Goal: Information Seeking & Learning: Learn about a topic

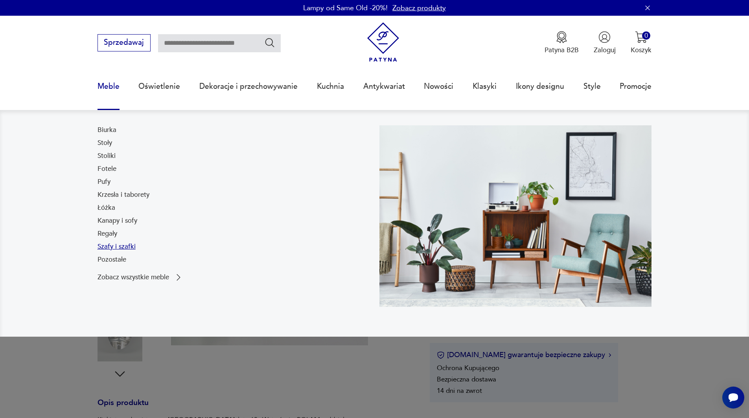
click at [109, 245] on link "Szafy i szafki" at bounding box center [116, 246] width 38 height 9
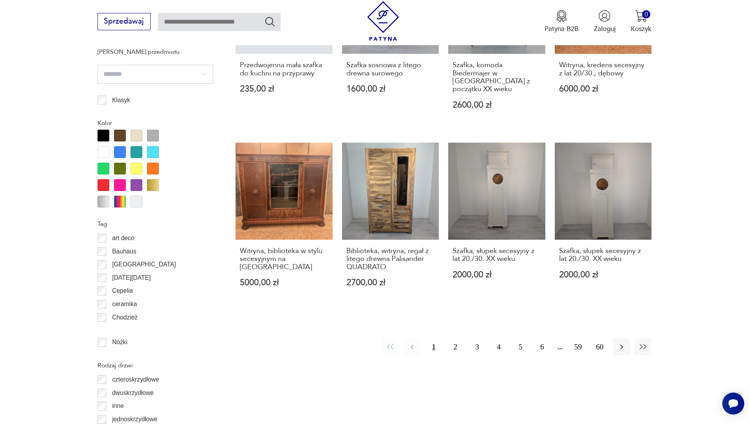
scroll to position [930, 0]
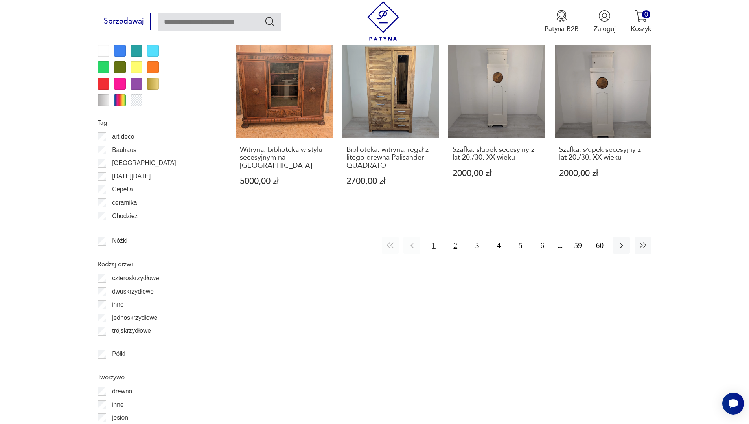
click at [461, 237] on button "2" at bounding box center [455, 245] width 17 height 17
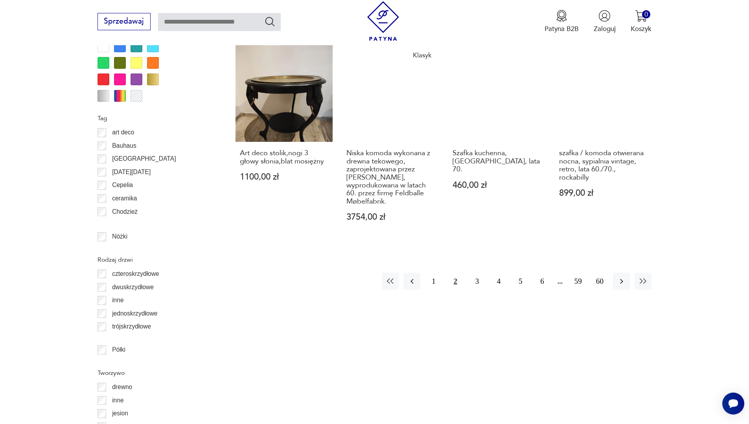
scroll to position [935, 0]
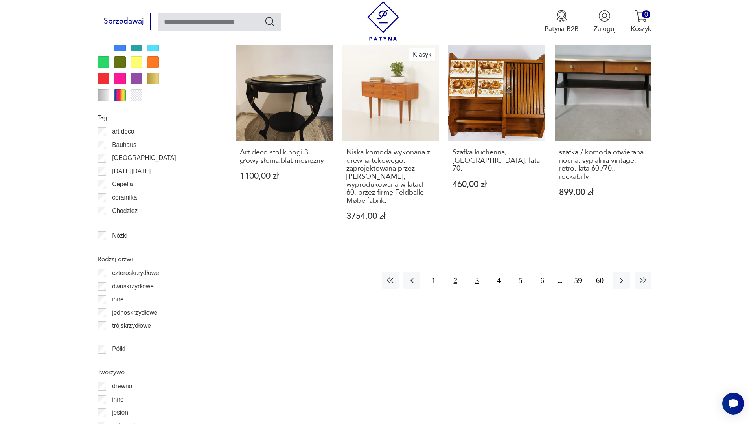
click at [475, 274] on button "3" at bounding box center [477, 280] width 17 height 17
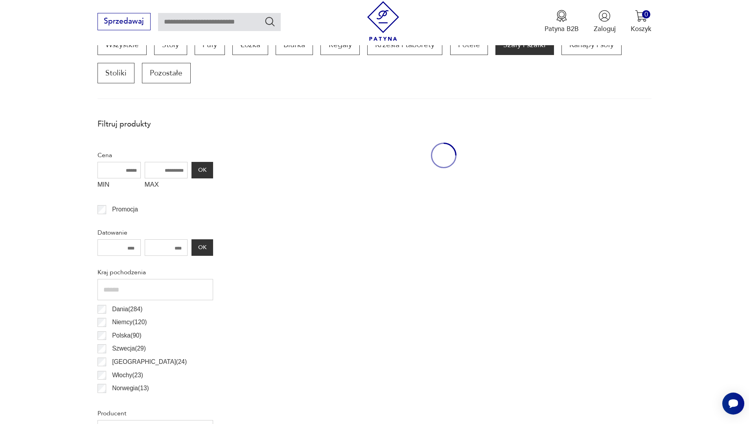
scroll to position [267, 0]
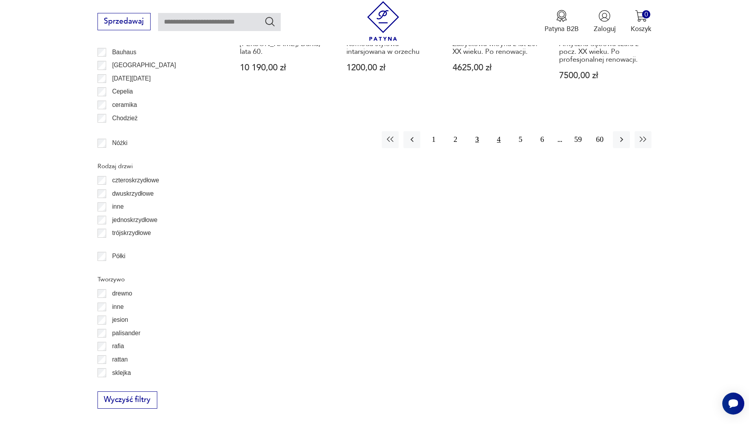
click at [499, 137] on button "4" at bounding box center [498, 139] width 17 height 17
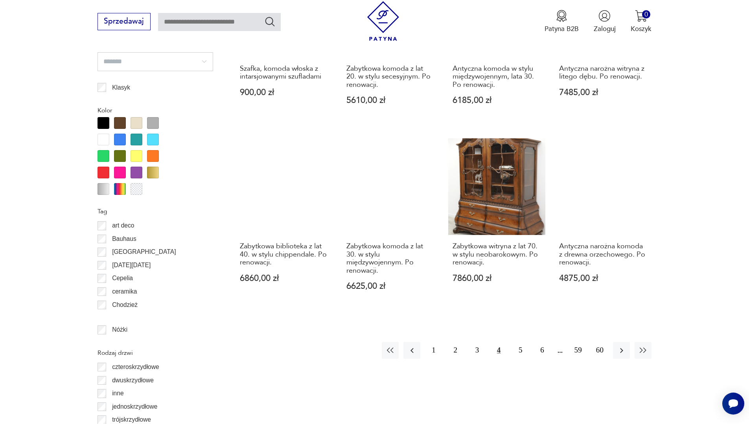
scroll to position [856, 0]
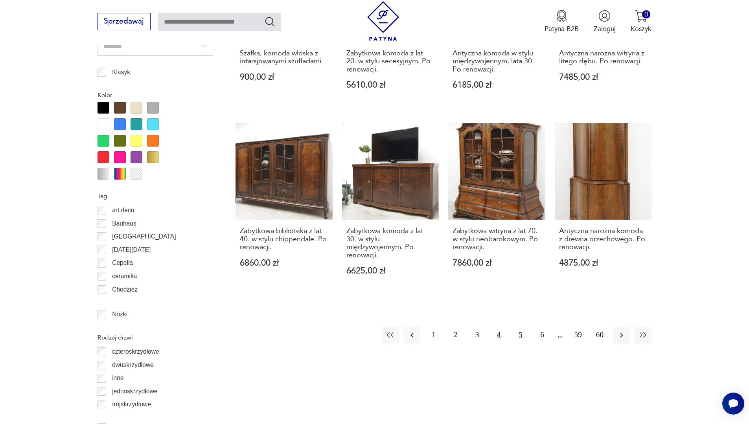
click at [519, 327] on button "5" at bounding box center [520, 335] width 17 height 17
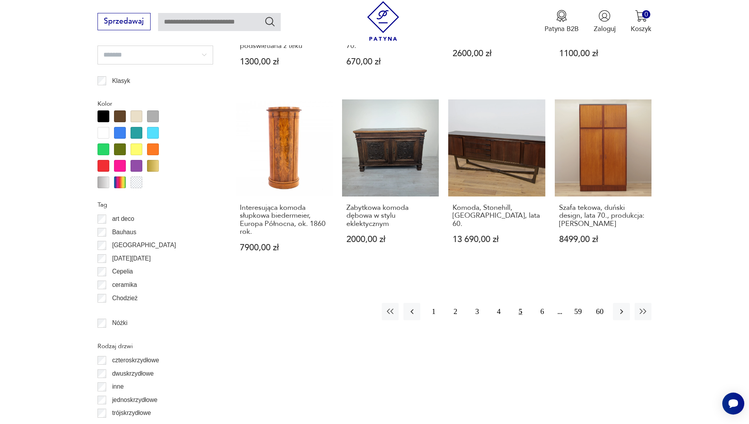
scroll to position [856, 0]
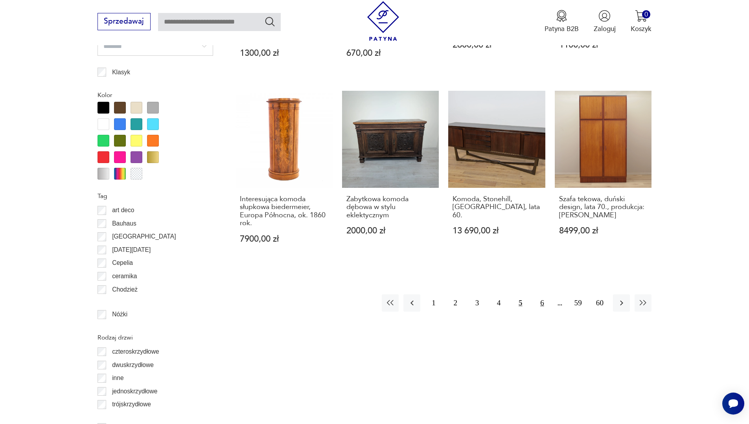
click at [541, 303] on button "6" at bounding box center [541, 302] width 17 height 17
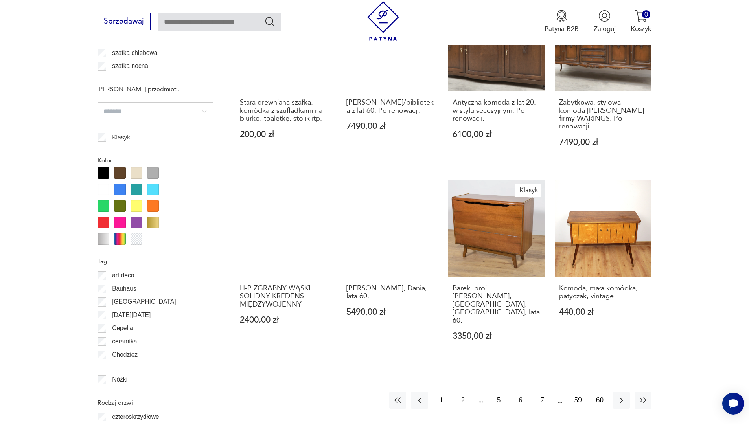
scroll to position [778, 0]
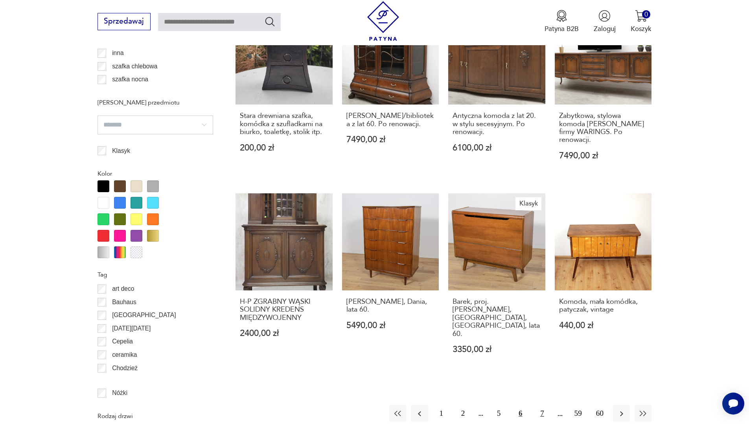
click at [541, 405] on button "7" at bounding box center [541, 413] width 17 height 17
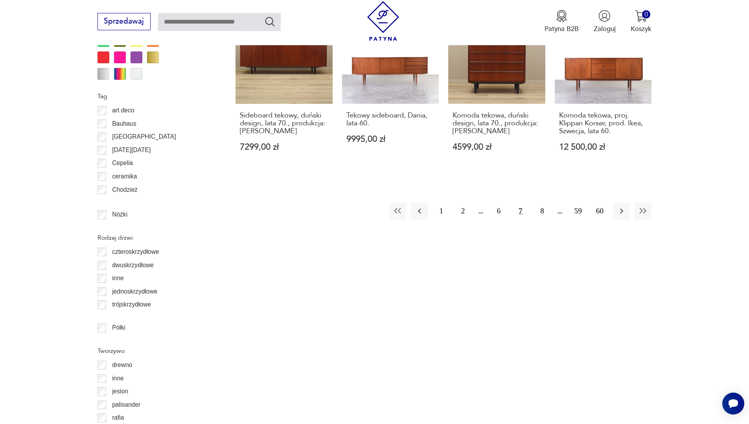
scroll to position [987, 0]
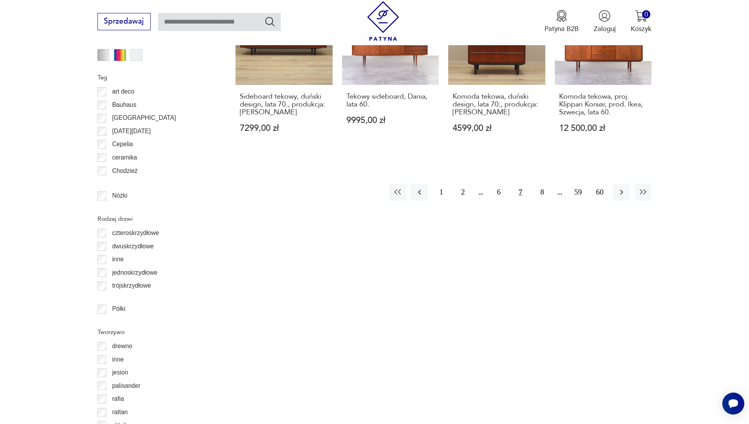
scroll to position [1105, 0]
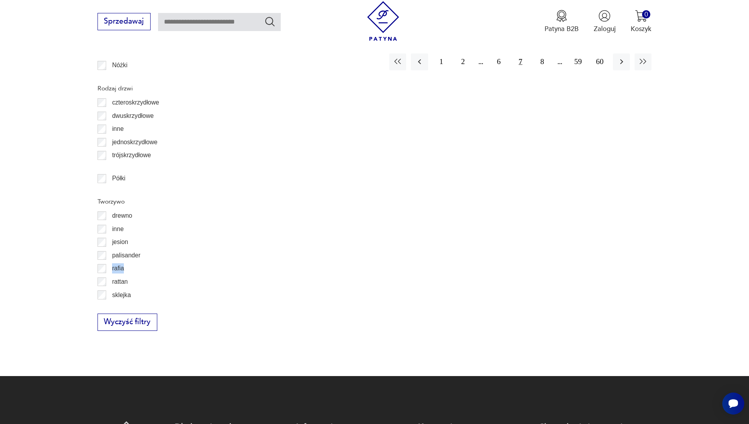
drag, startPoint x: 213, startPoint y: 250, endPoint x: 210, endPoint y: 268, distance: 18.0
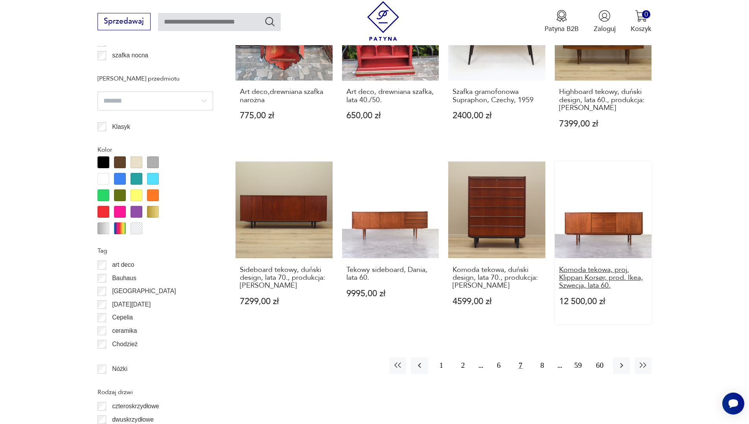
scroll to position [791, 0]
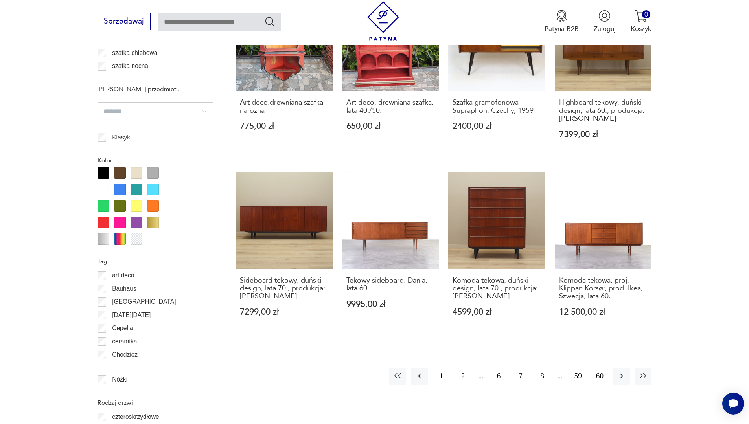
click at [544, 368] on button "8" at bounding box center [541, 376] width 17 height 17
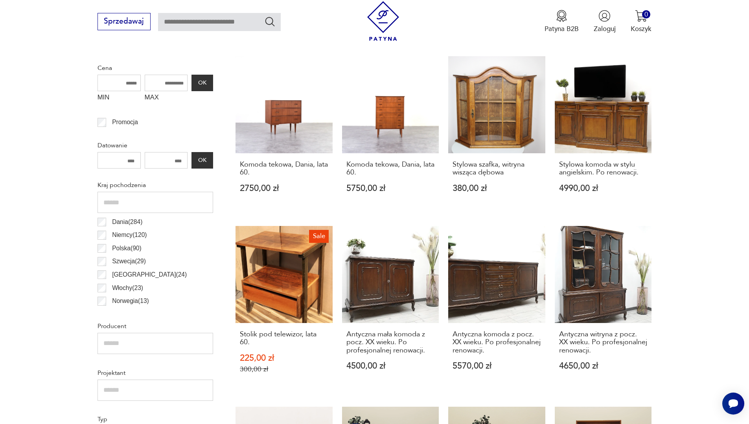
scroll to position [361, 0]
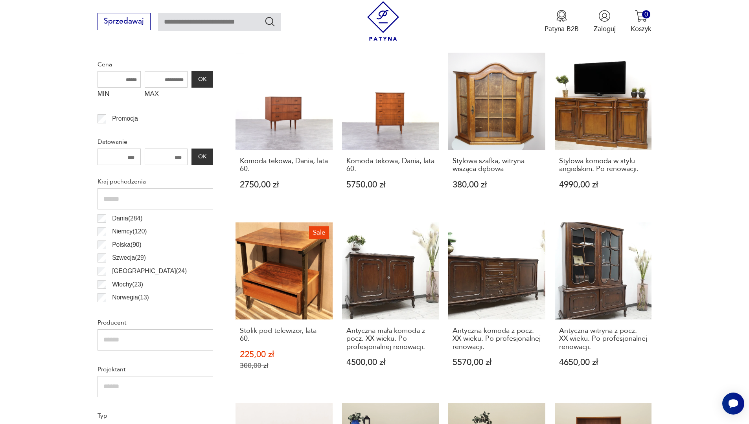
drag, startPoint x: 274, startPoint y: 113, endPoint x: 690, endPoint y: 246, distance: 437.0
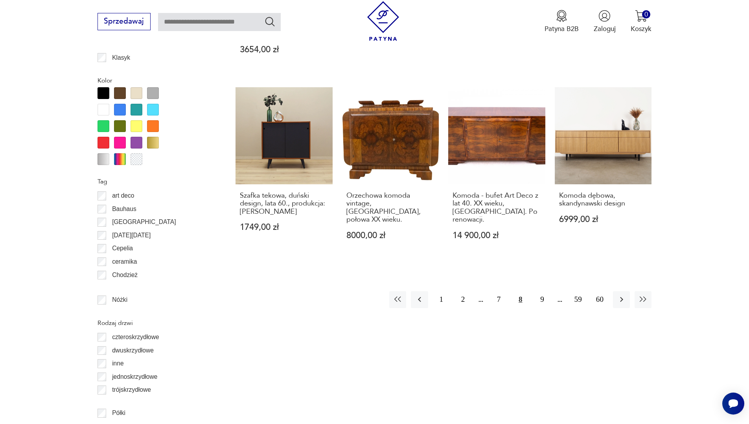
scroll to position [911, 0]
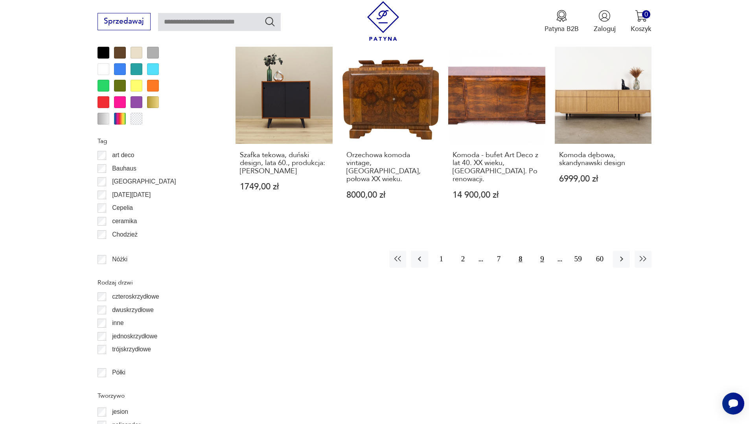
click at [546, 252] on button "9" at bounding box center [541, 259] width 17 height 17
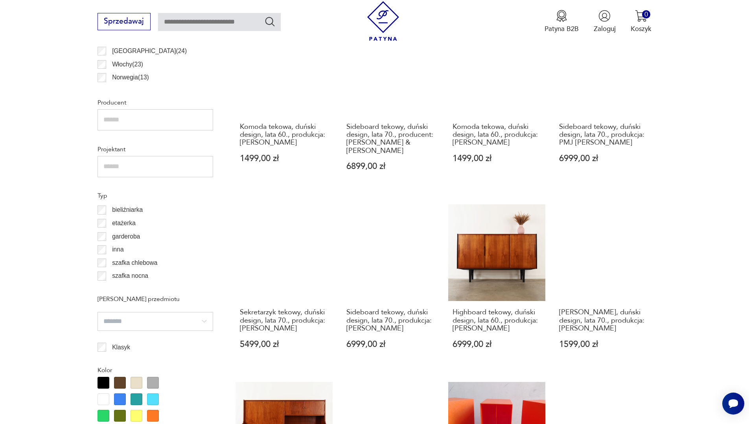
scroll to position [856, 0]
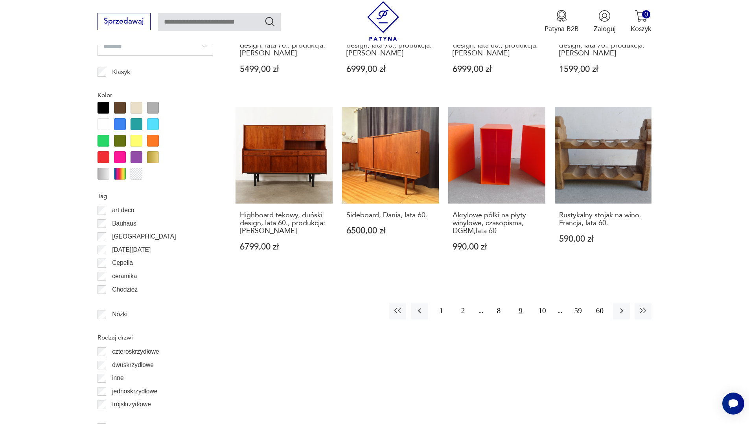
drag, startPoint x: 535, startPoint y: 340, endPoint x: 537, endPoint y: 336, distance: 4.0
click at [535, 339] on div "Znaleziono 947 produktów Filtruj Sortuj według daty dodania Sortuj według daty …" at bounding box center [443, 54] width 416 height 1052
click at [544, 303] on button "10" at bounding box center [541, 311] width 17 height 17
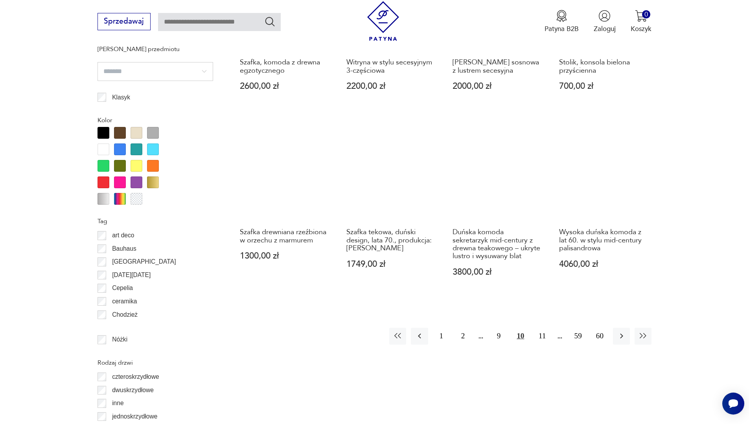
scroll to position [843, 0]
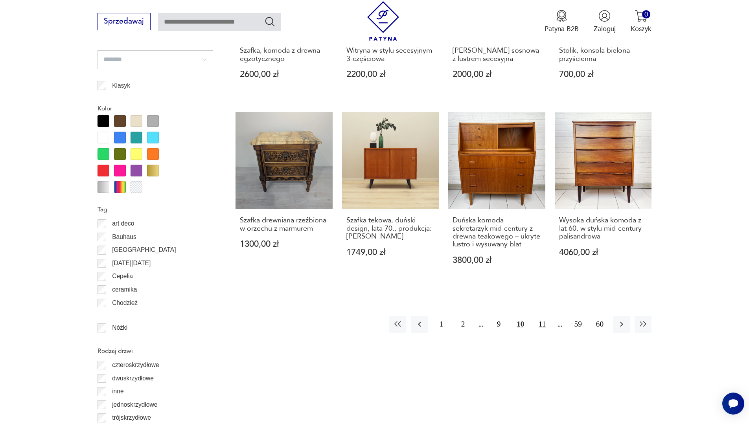
click at [544, 316] on button "11" at bounding box center [541, 324] width 17 height 17
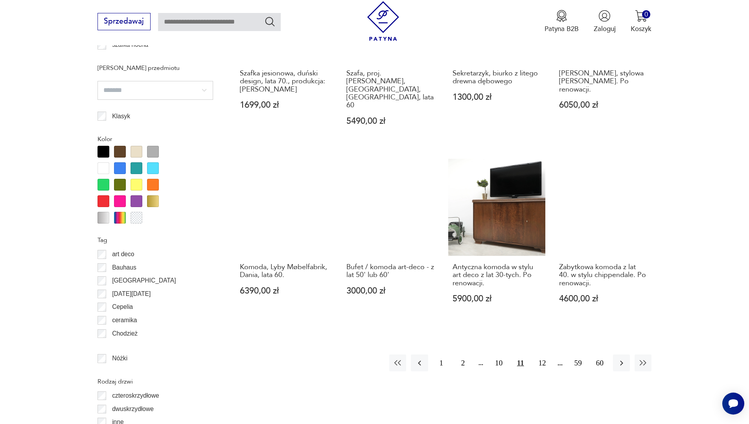
scroll to position [817, 0]
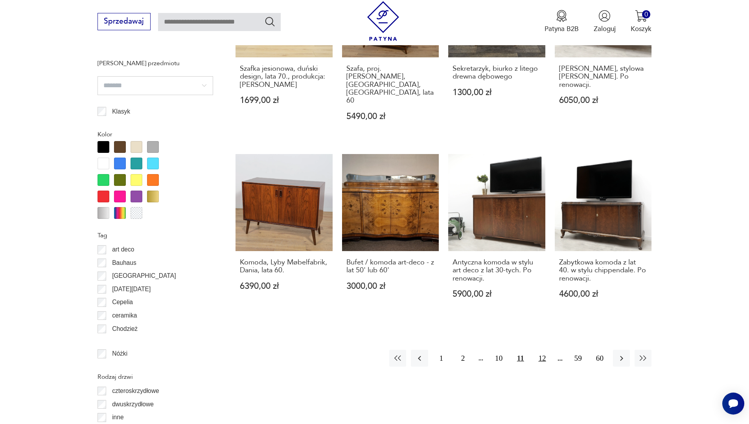
click at [543, 350] on button "12" at bounding box center [541, 358] width 17 height 17
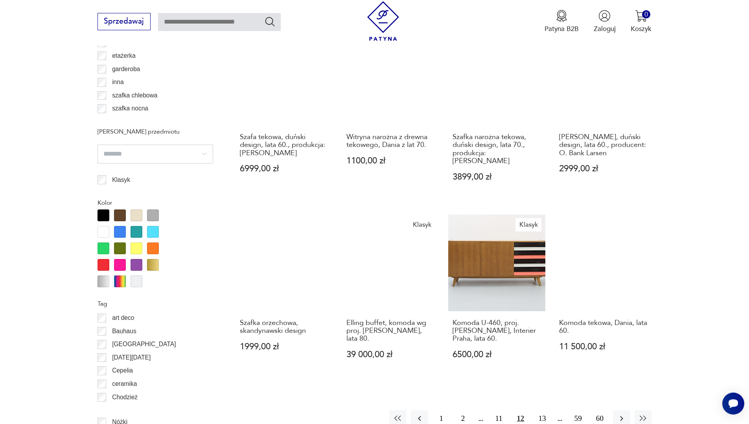
scroll to position [778, 0]
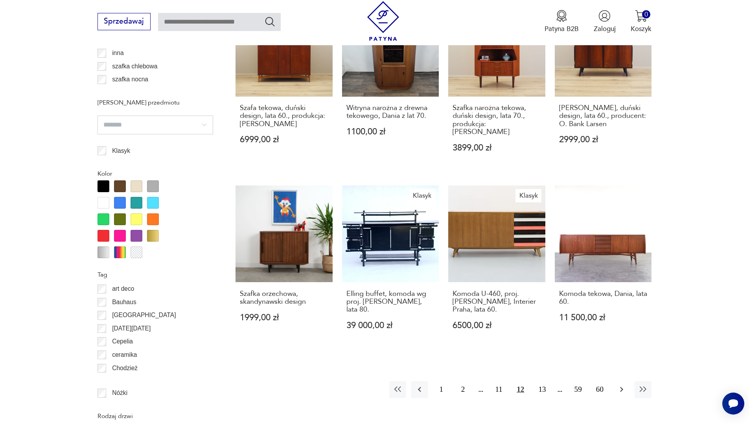
click at [614, 381] on button "button" at bounding box center [621, 389] width 17 height 17
click at [622, 381] on div "Znaleziono 947 produktów Filtruj Sortuj według daty dodania Sortuj według daty …" at bounding box center [443, 133] width 416 height 1052
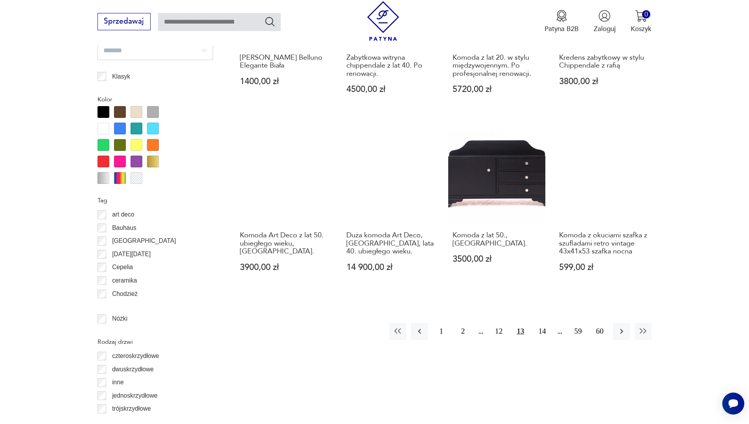
scroll to position [895, 0]
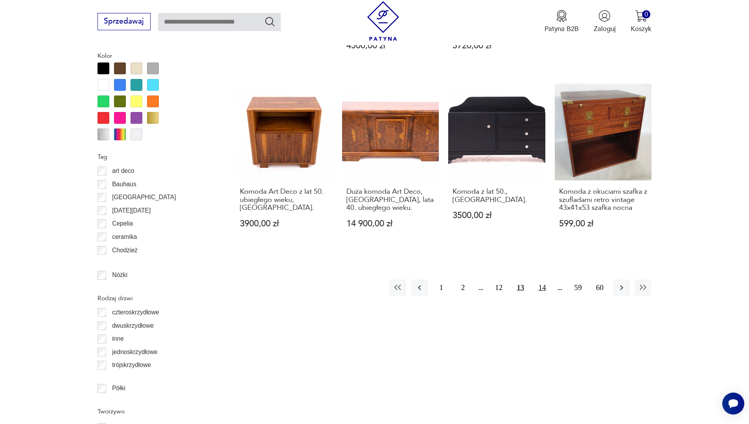
click at [544, 279] on button "14" at bounding box center [541, 287] width 17 height 17
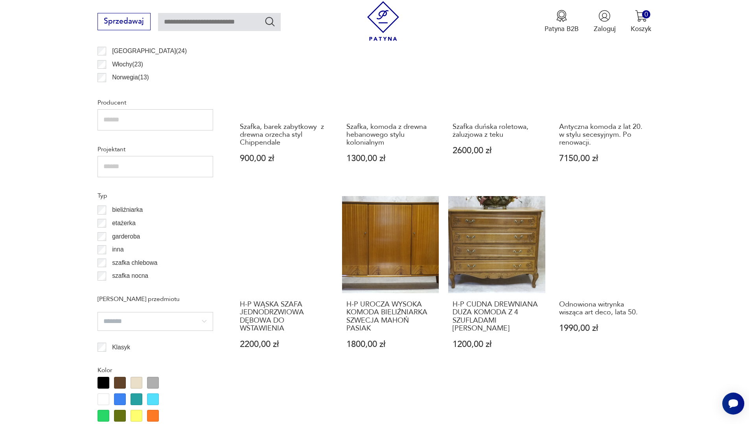
scroll to position [895, 0]
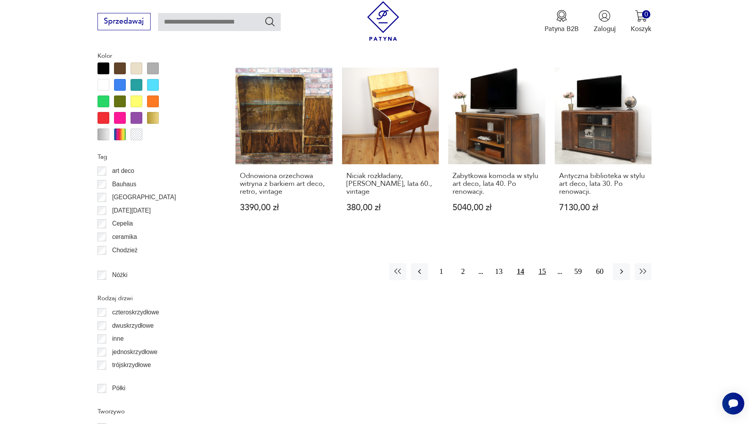
click at [540, 272] on button "15" at bounding box center [541, 271] width 17 height 17
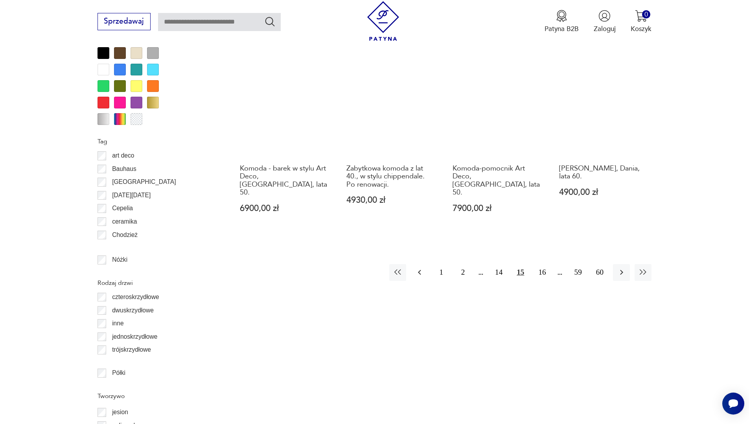
scroll to position [935, 0]
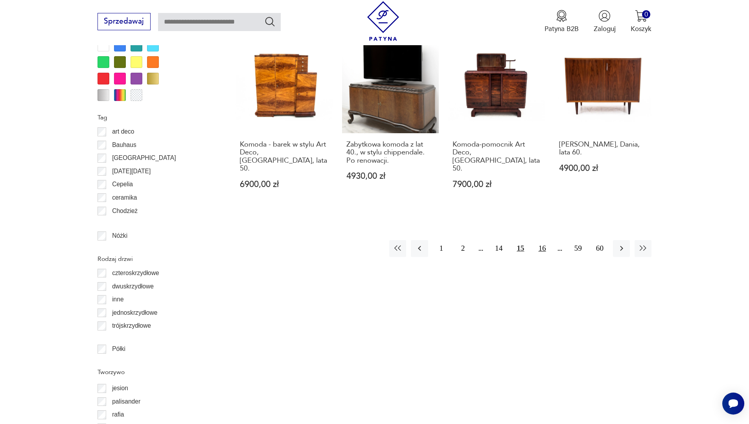
click at [547, 240] on button "16" at bounding box center [541, 248] width 17 height 17
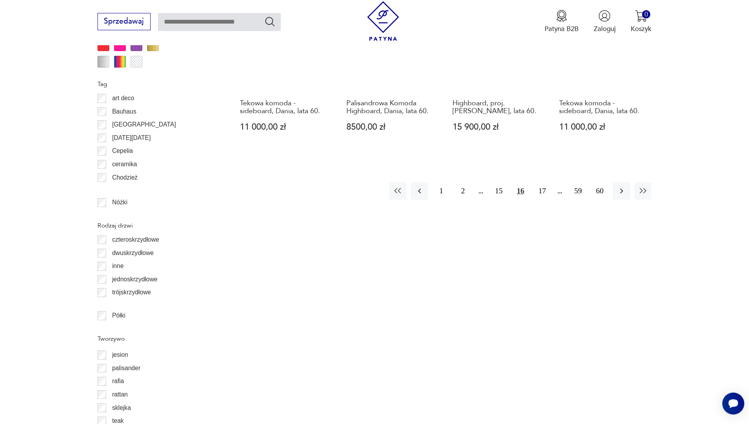
scroll to position [1053, 0]
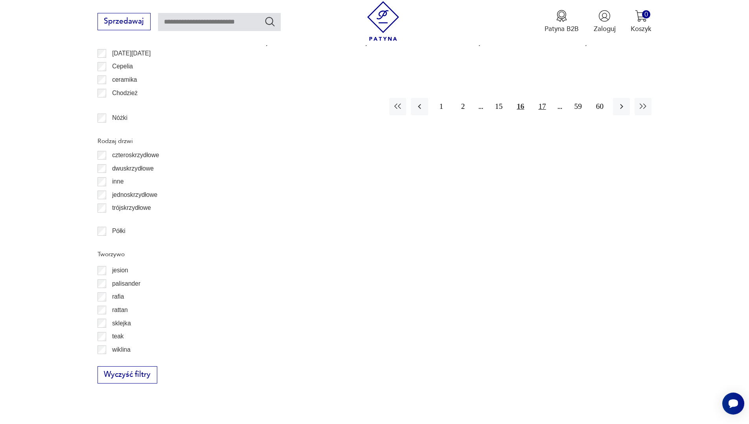
click at [545, 102] on button "17" at bounding box center [541, 106] width 17 height 17
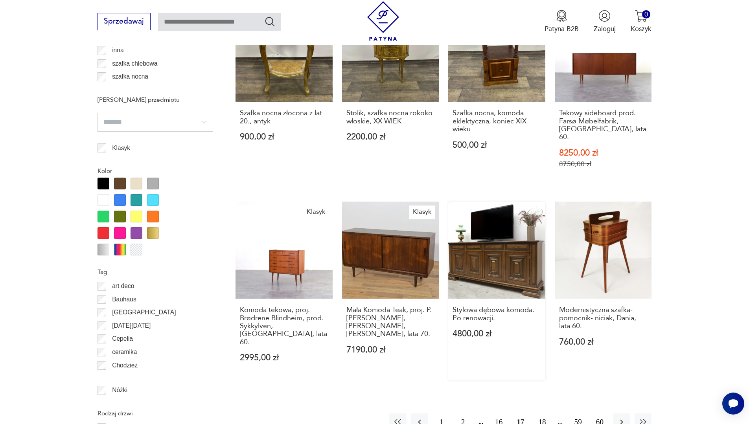
scroll to position [853, 0]
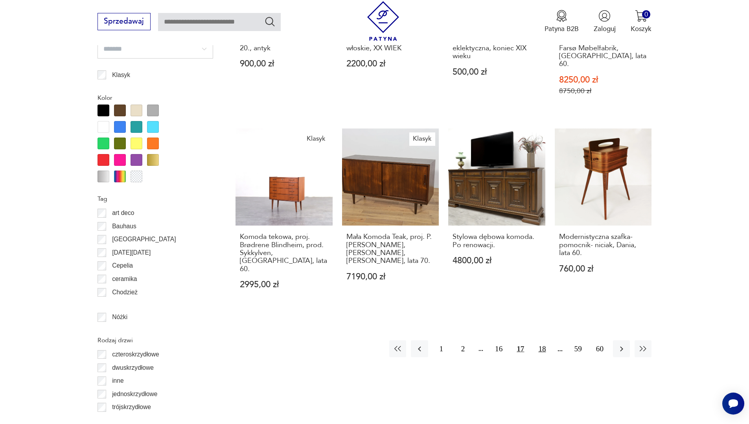
click at [546, 340] on button "18" at bounding box center [541, 348] width 17 height 17
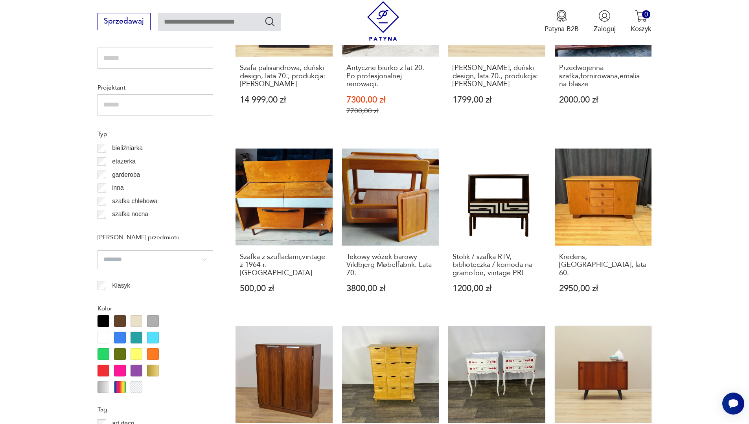
scroll to position [768, 0]
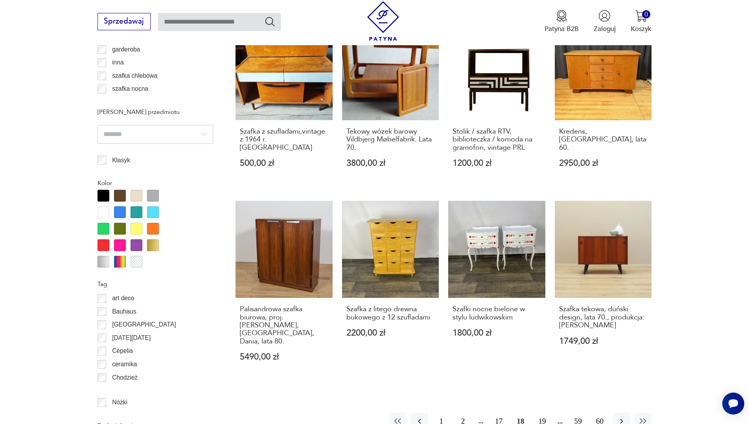
click at [541, 415] on button "19" at bounding box center [541, 421] width 17 height 17
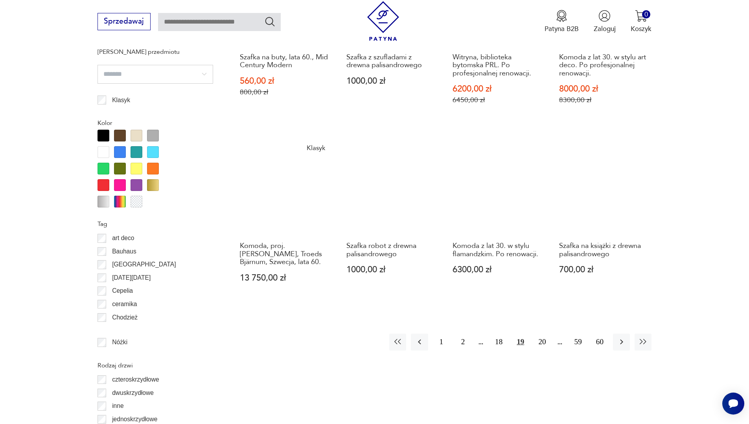
scroll to position [817, 0]
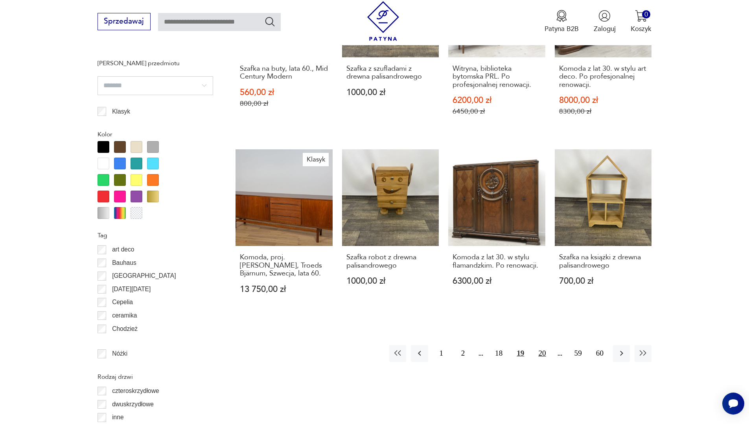
click at [545, 356] on button "20" at bounding box center [541, 353] width 17 height 17
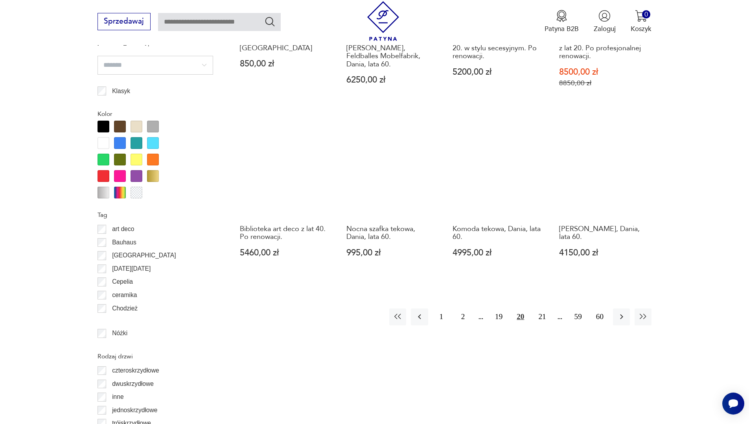
scroll to position [895, 0]
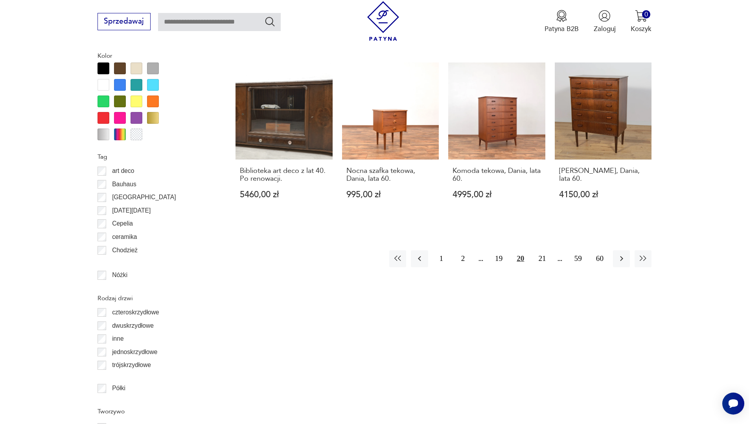
click at [533, 250] on div "1 2 19 20 21 59 60" at bounding box center [520, 258] width 262 height 17
click at [539, 251] on button "21" at bounding box center [541, 258] width 17 height 17
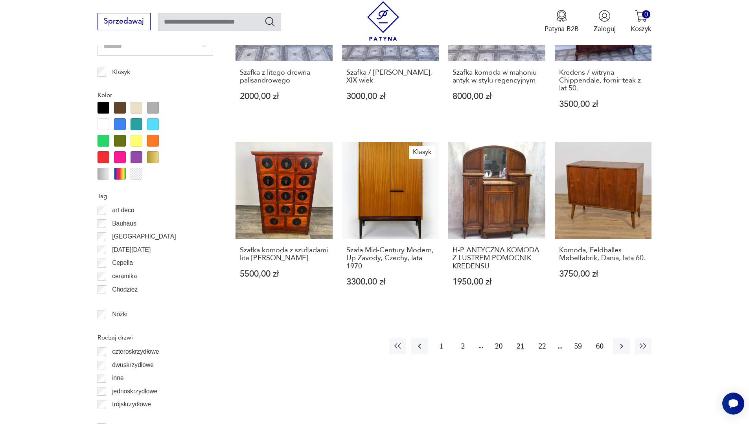
click at [341, 359] on div "Znaleziono 947 produktów Filtruj Sortuj według daty dodania Sortuj według daty …" at bounding box center [443, 54] width 416 height 1052
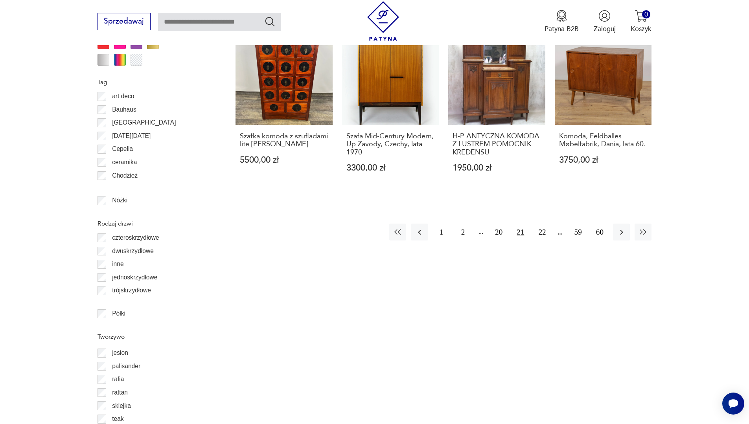
scroll to position [1013, 0]
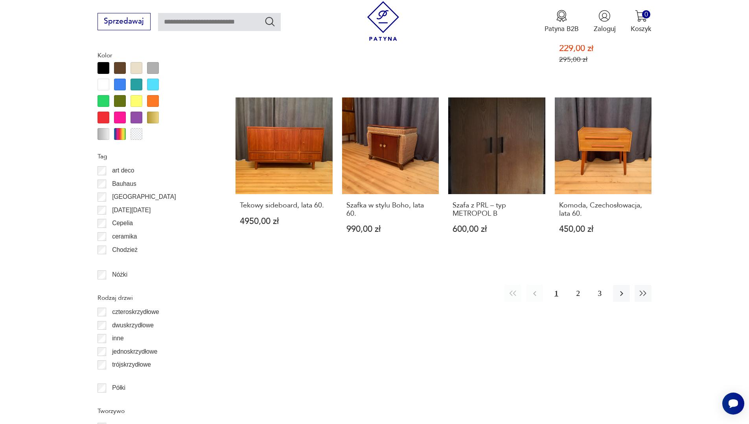
scroll to position [895, 0]
click at [581, 285] on button "2" at bounding box center [578, 293] width 17 height 17
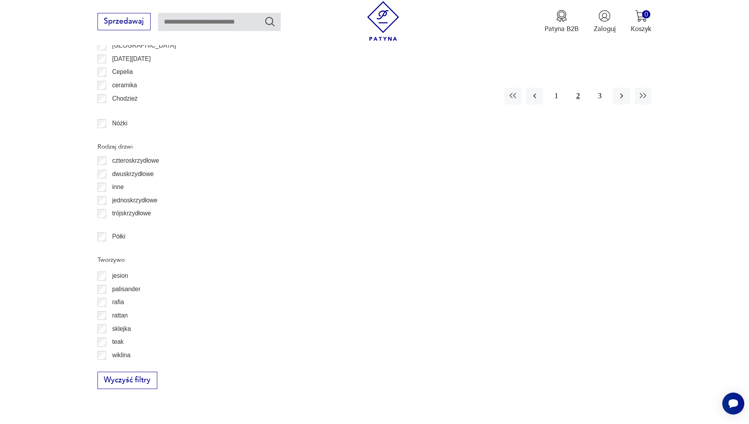
scroll to position [1092, 0]
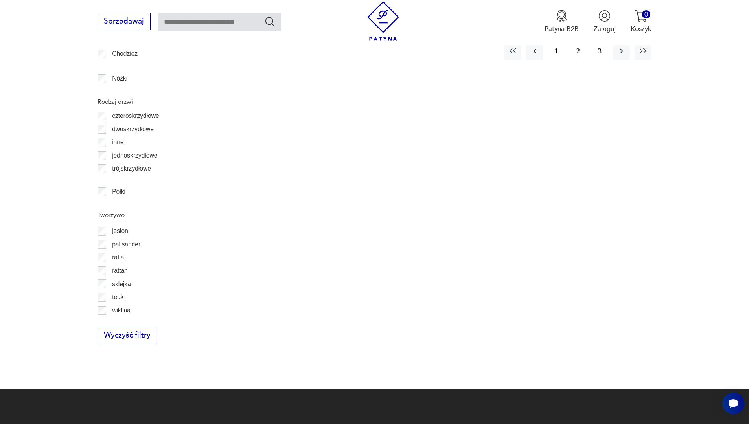
click at [99, 290] on div "sklejka" at bounding box center [155, 284] width 116 height 13
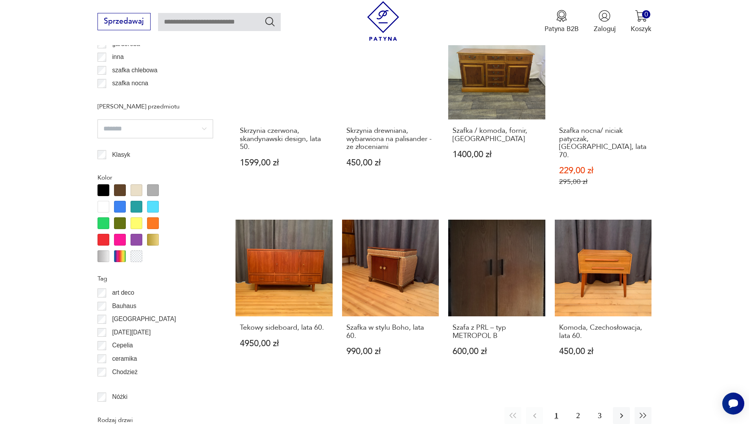
scroll to position [787, 0]
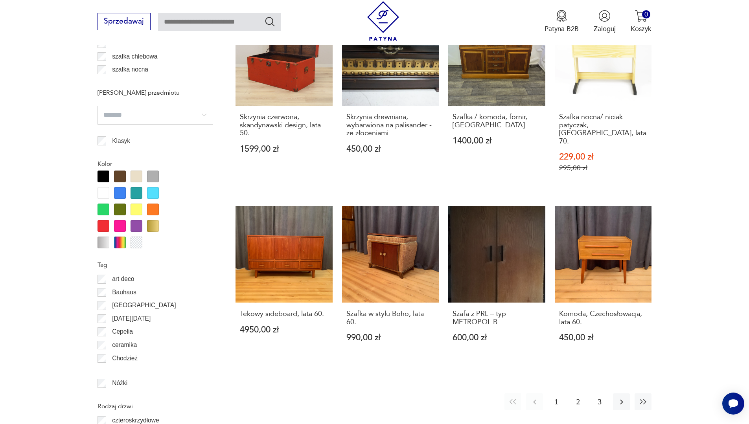
click at [577, 393] on button "2" at bounding box center [578, 401] width 17 height 17
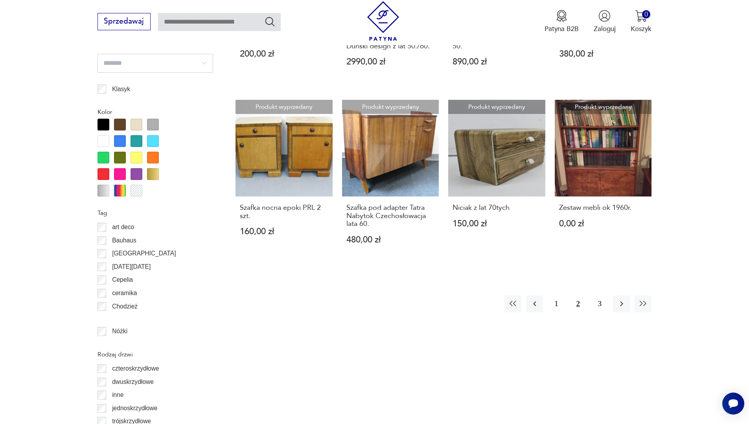
scroll to position [851, 0]
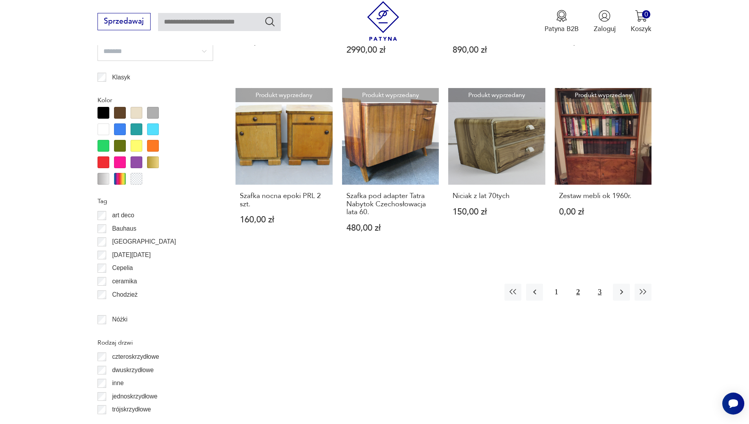
click at [599, 294] on button "3" at bounding box center [599, 292] width 17 height 17
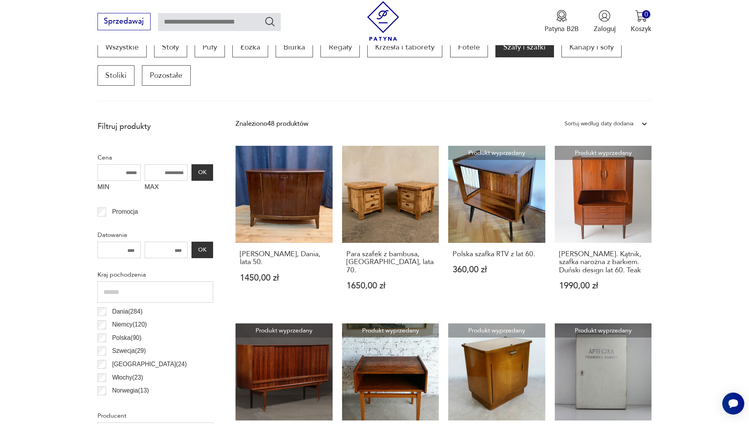
scroll to position [267, 0]
